Goal: Transaction & Acquisition: Purchase product/service

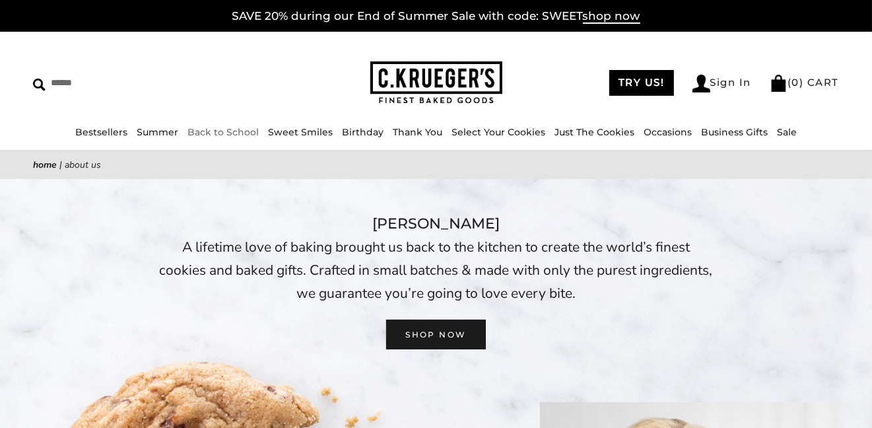
click at [242, 130] on link "Back to School" at bounding box center [223, 132] width 71 height 12
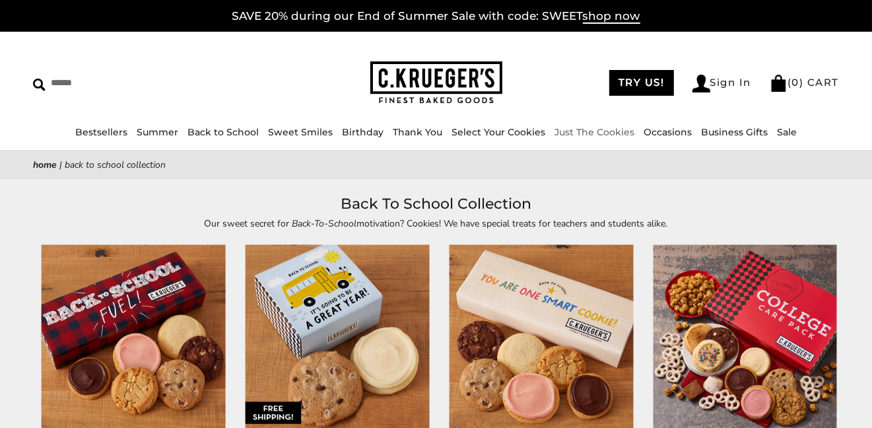
click at [583, 131] on link "Just The Cookies" at bounding box center [595, 132] width 80 height 12
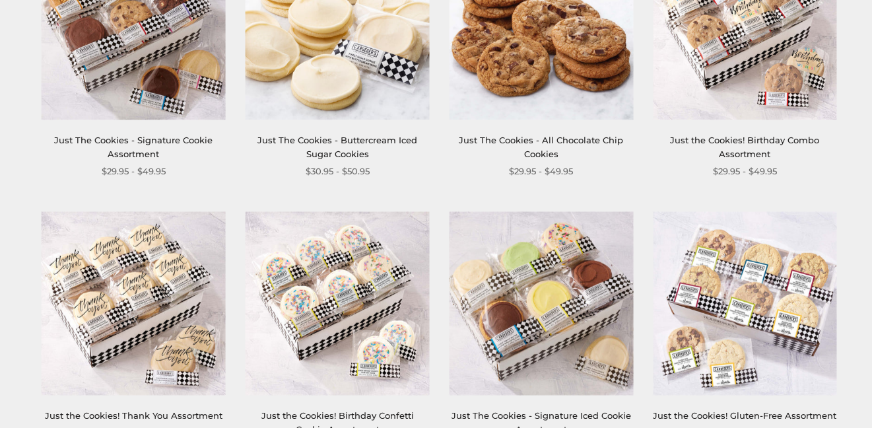
scroll to position [660, 0]
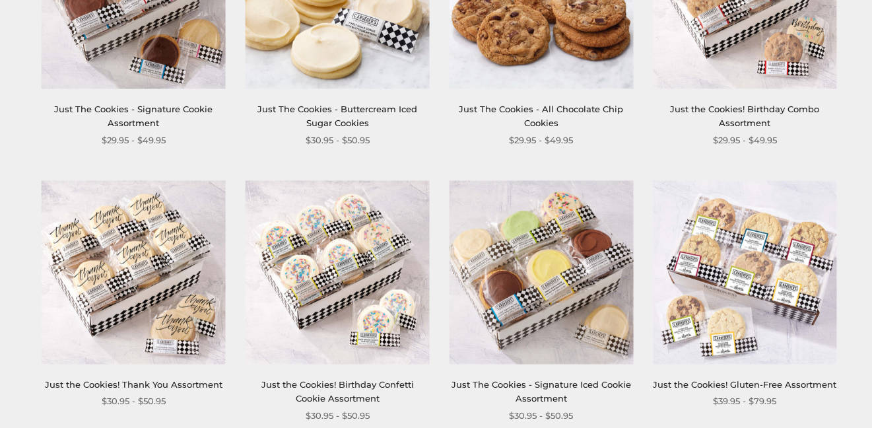
click at [152, 108] on link "Just The Cookies - Signature Cookie Assortment" at bounding box center [133, 116] width 158 height 24
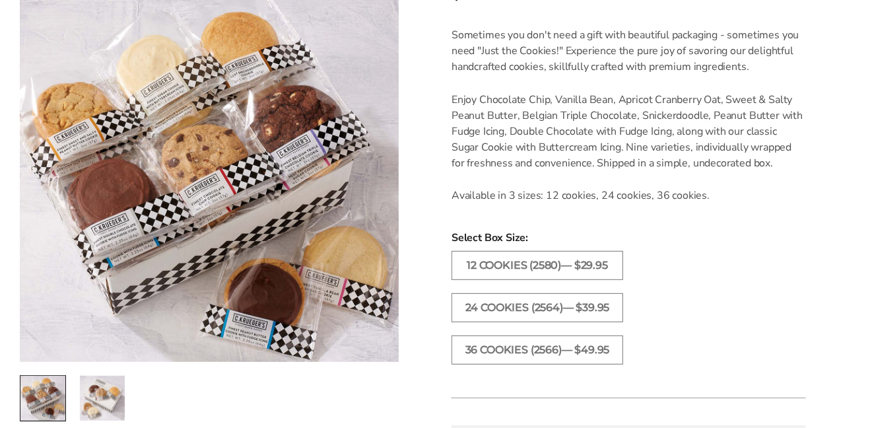
scroll to position [396, 0]
